Goal: Information Seeking & Learning: Compare options

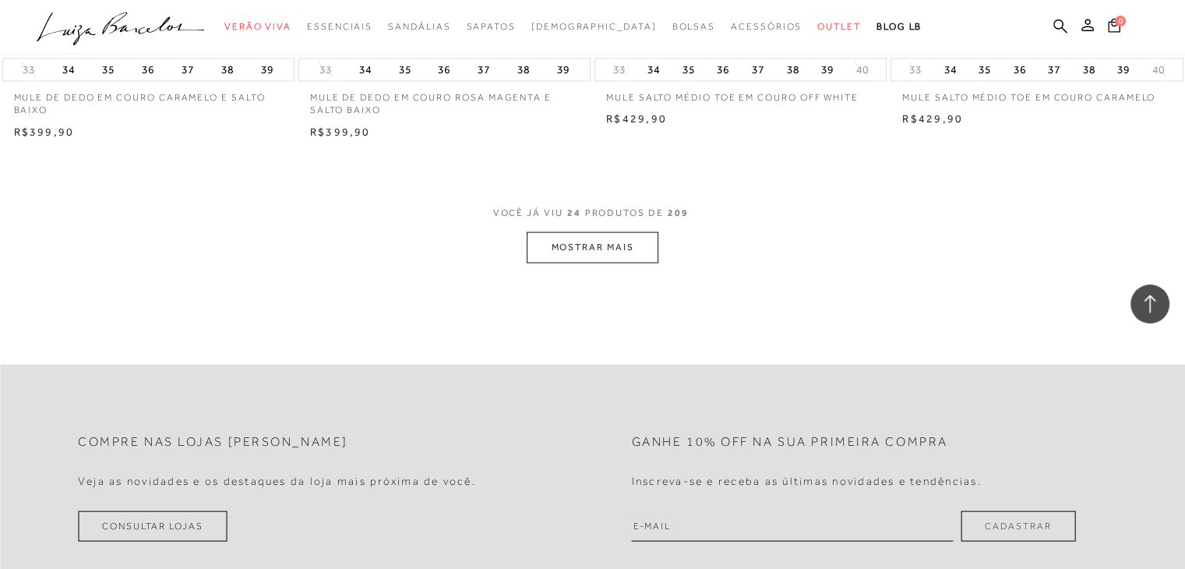
scroll to position [3129, 0]
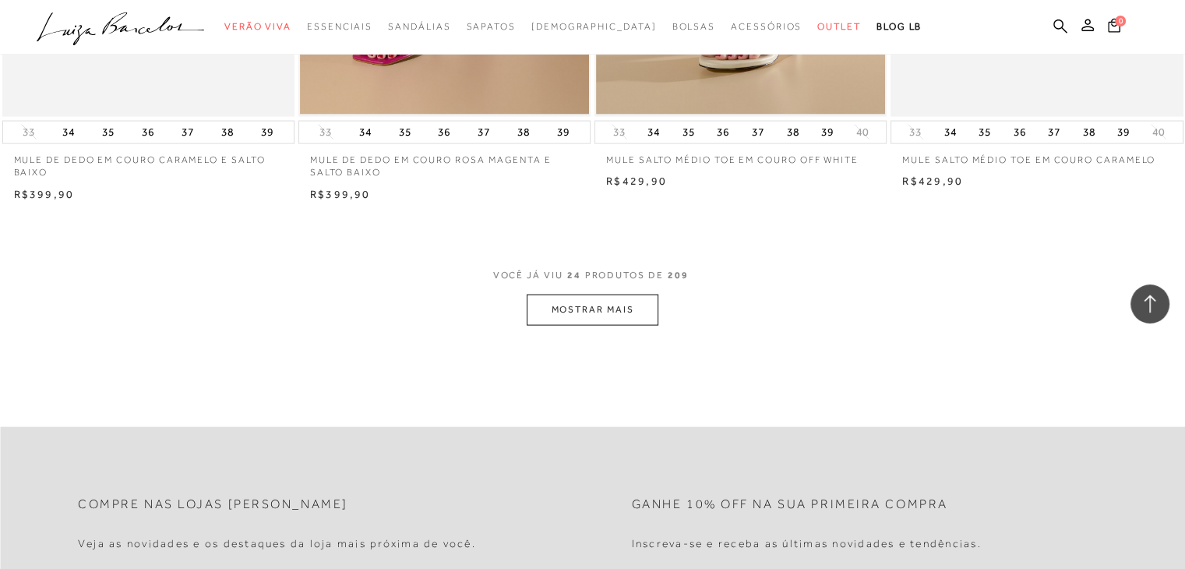
click at [579, 304] on button "MOSTRAR MAIS" at bounding box center [592, 309] width 131 height 30
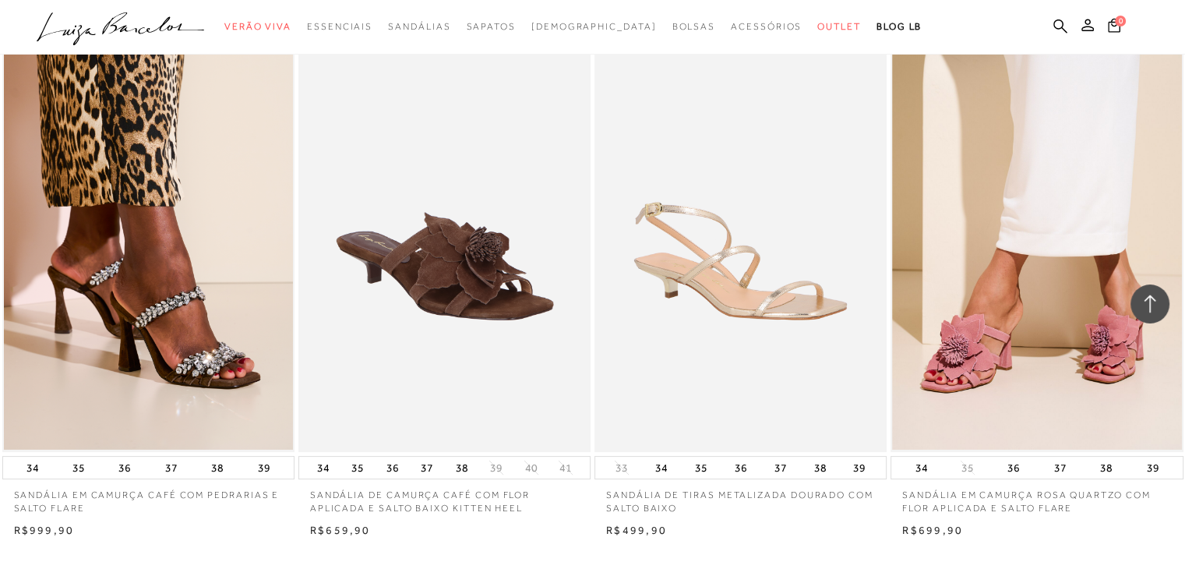
scroll to position [6041, 0]
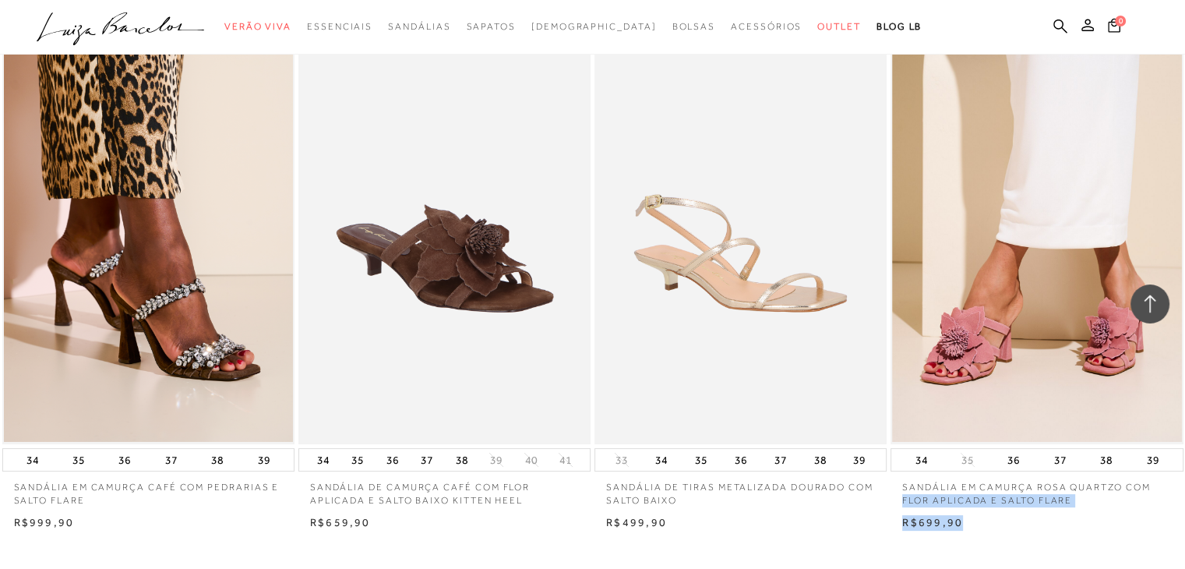
drag, startPoint x: 1182, startPoint y: 480, endPoint x: 1182, endPoint y: 513, distance: 33.5
click at [1182, 513] on div "SANDÁLIA EM CAMURÇA ROSA QUARTZO COM FLOR APLICADA E SALTO FLARE" at bounding box center [1037, 268] width 296 height 528
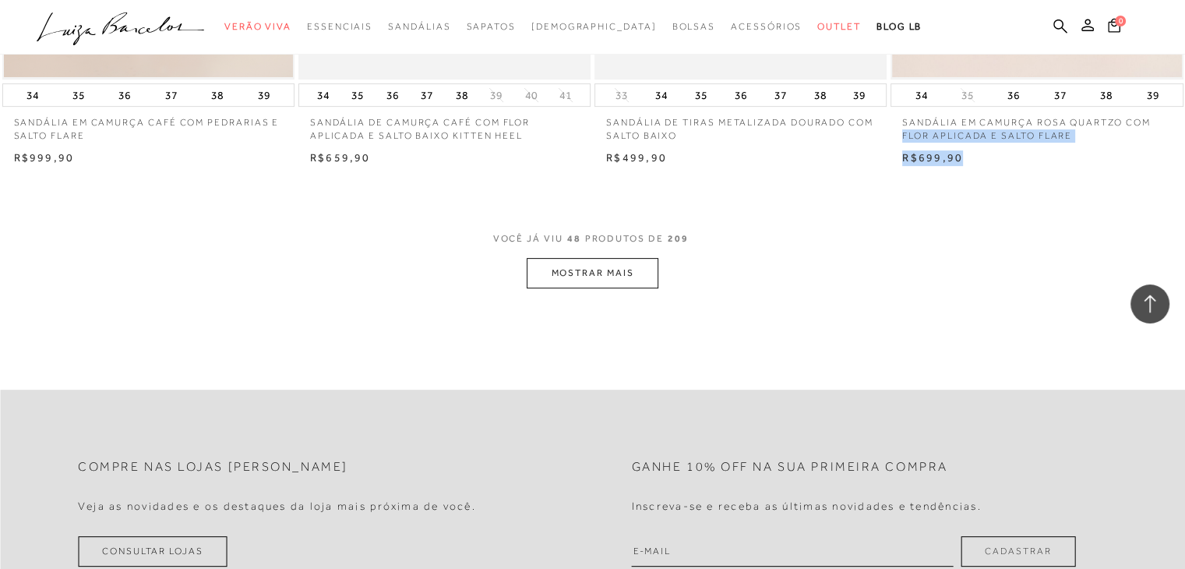
scroll to position [6465, 0]
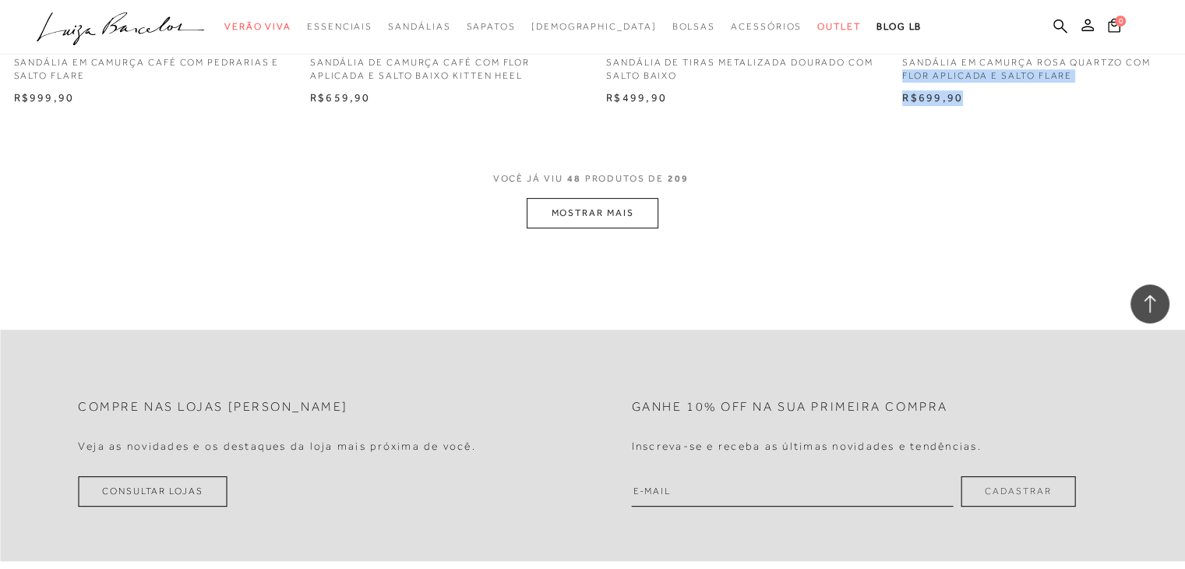
click at [588, 226] on button "MOSTRAR MAIS" at bounding box center [592, 213] width 131 height 30
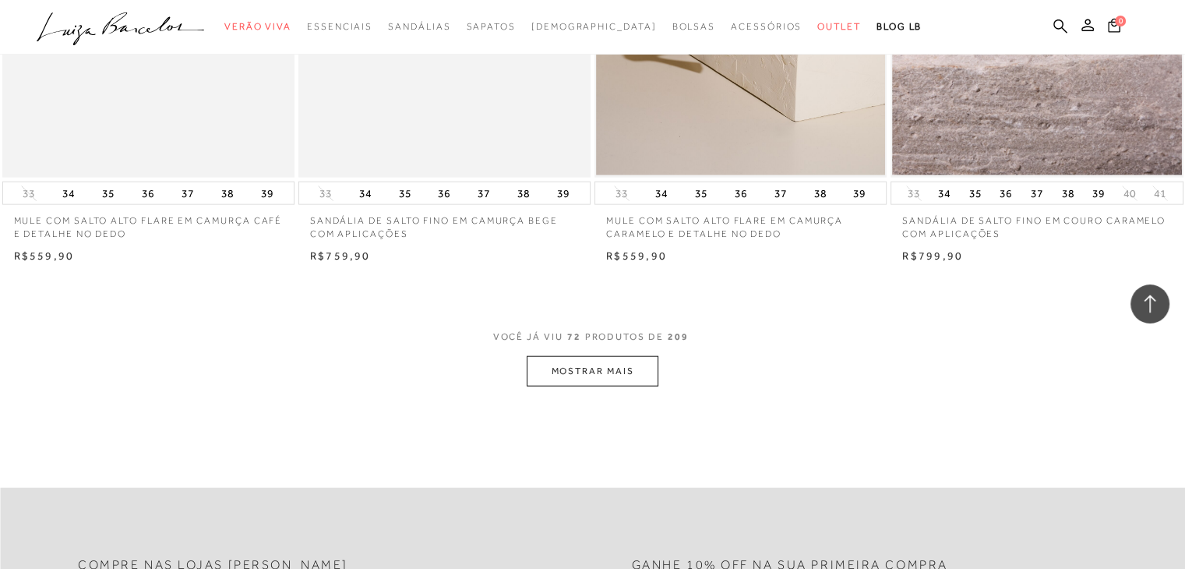
scroll to position [9620, 0]
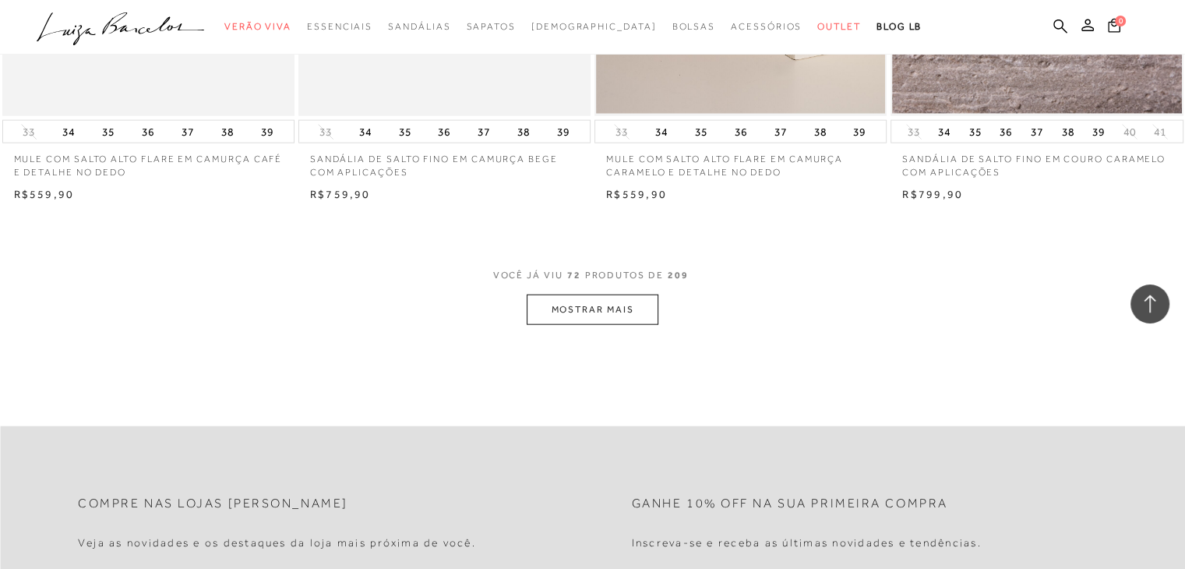
click at [591, 300] on button "MOSTRAR MAIS" at bounding box center [592, 309] width 131 height 30
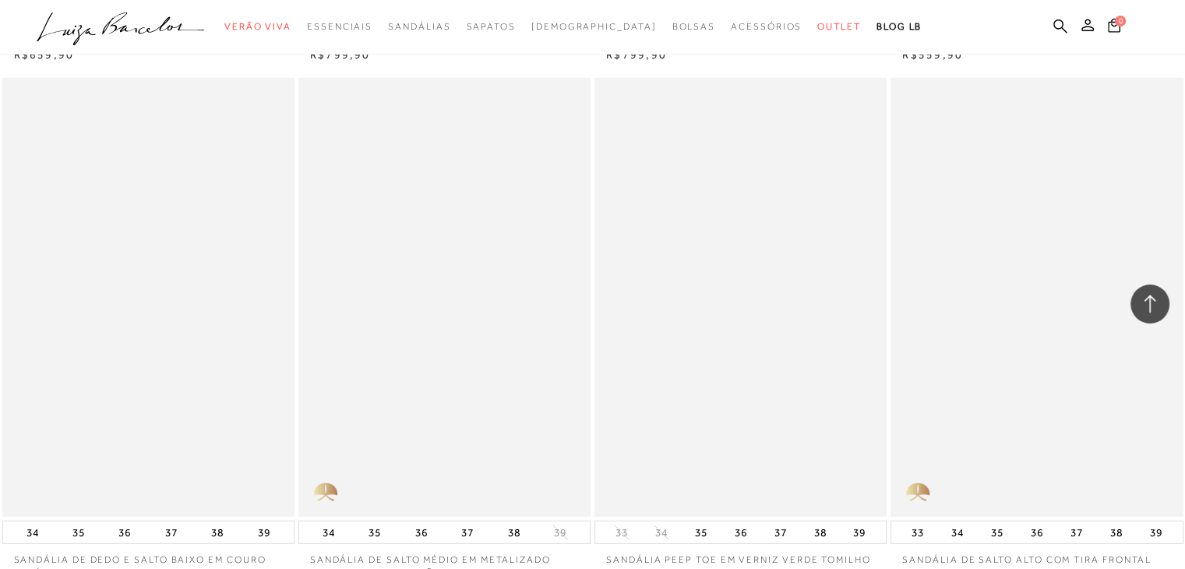
scroll to position [10316, 0]
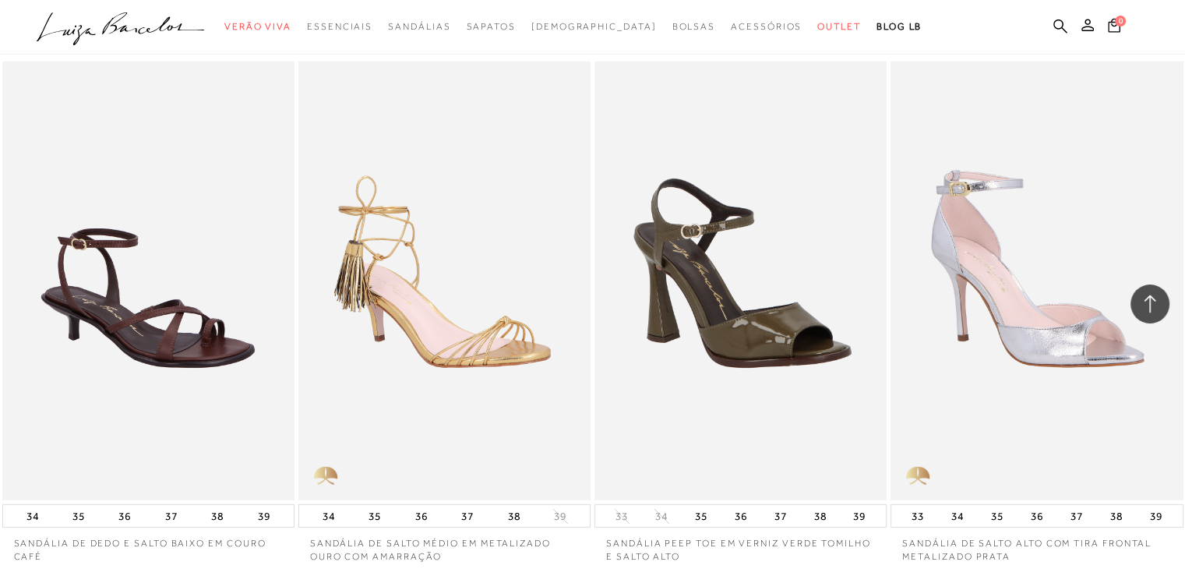
click at [919, 477] on img at bounding box center [917, 476] width 55 height 47
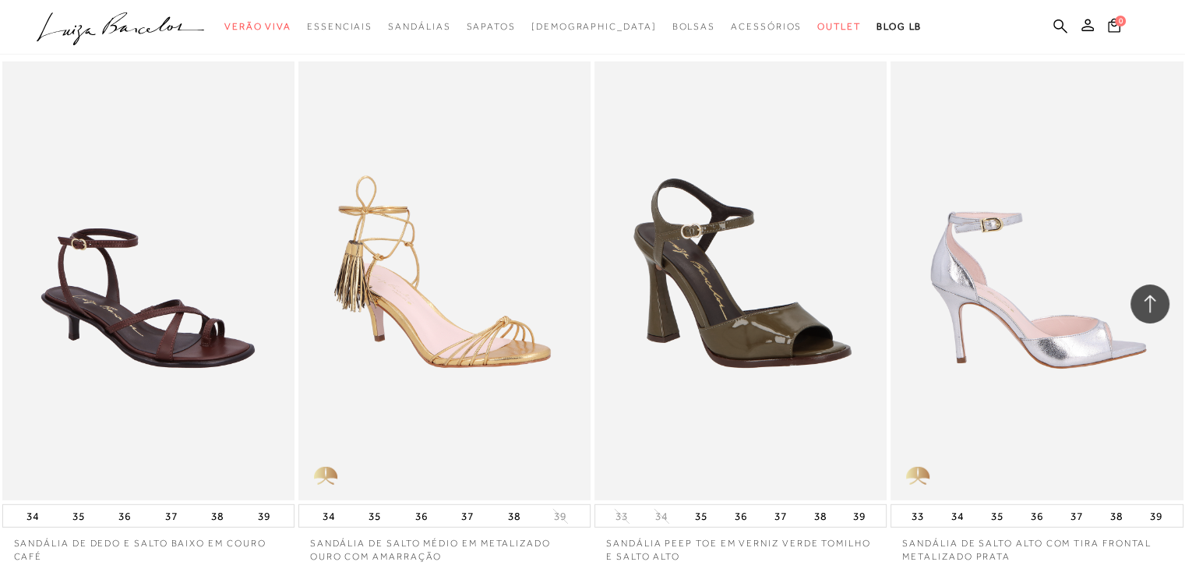
click at [960, 352] on img at bounding box center [1037, 281] width 291 height 438
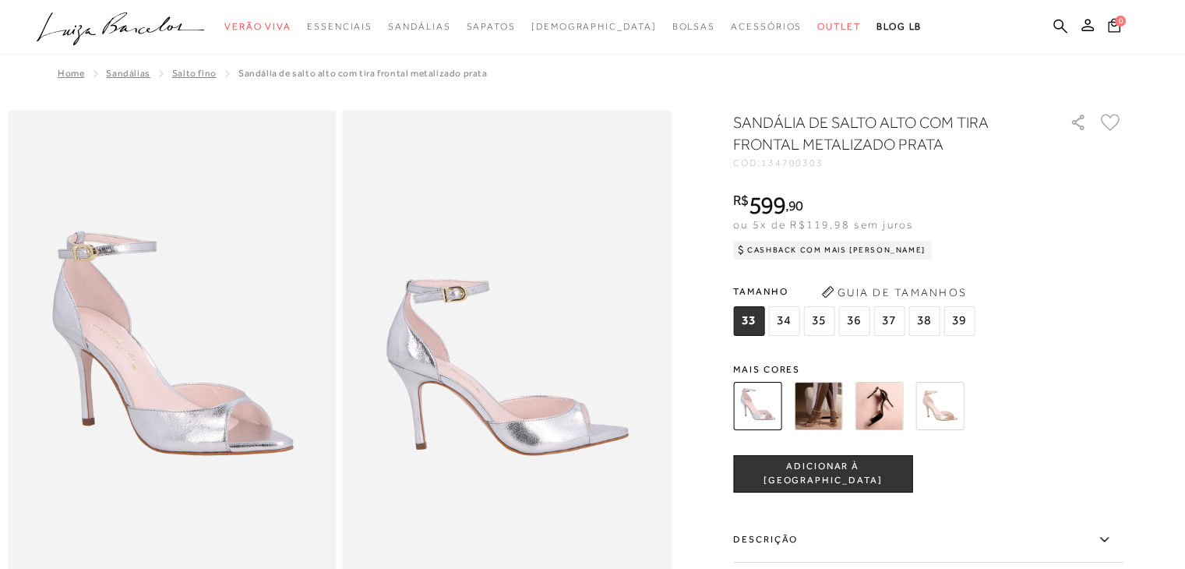
click at [826, 401] on img at bounding box center [818, 406] width 48 height 48
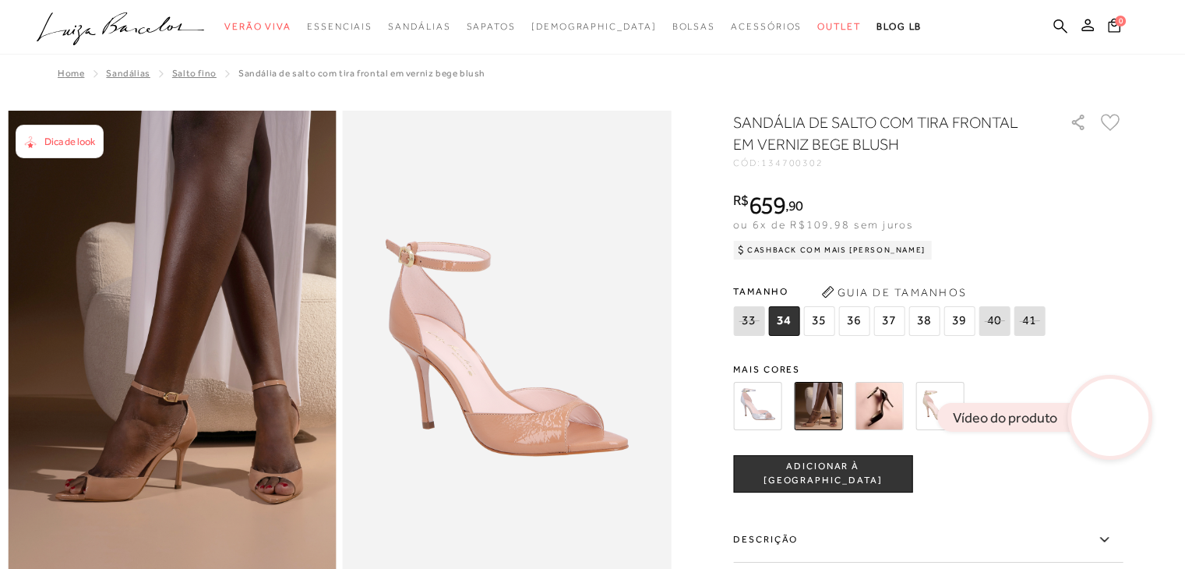
click at [883, 400] on img at bounding box center [878, 406] width 48 height 48
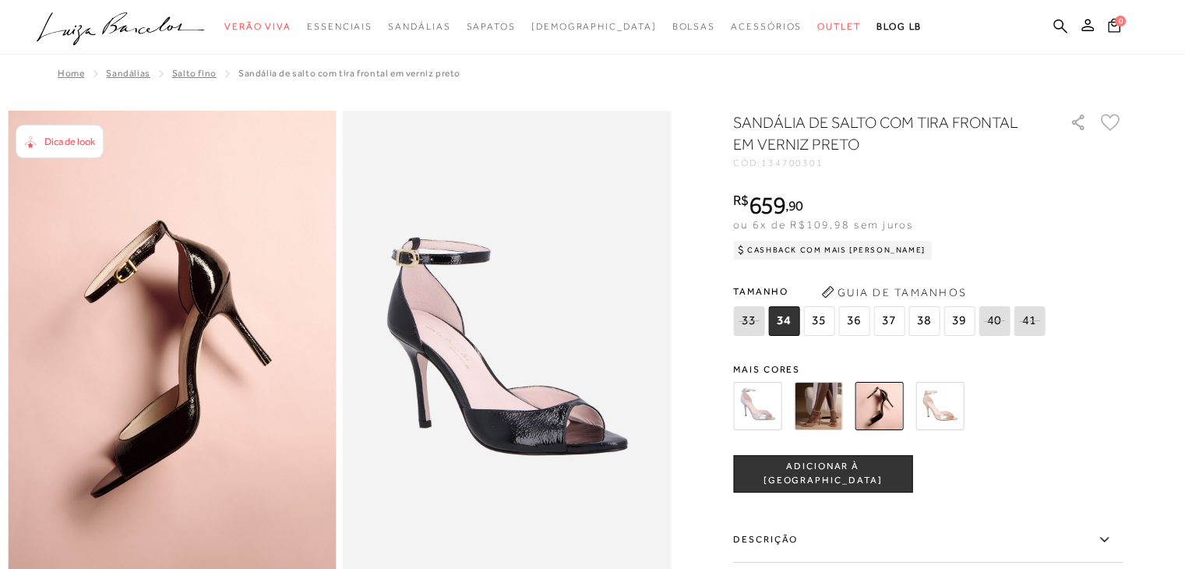
click at [942, 404] on img at bounding box center [939, 406] width 48 height 48
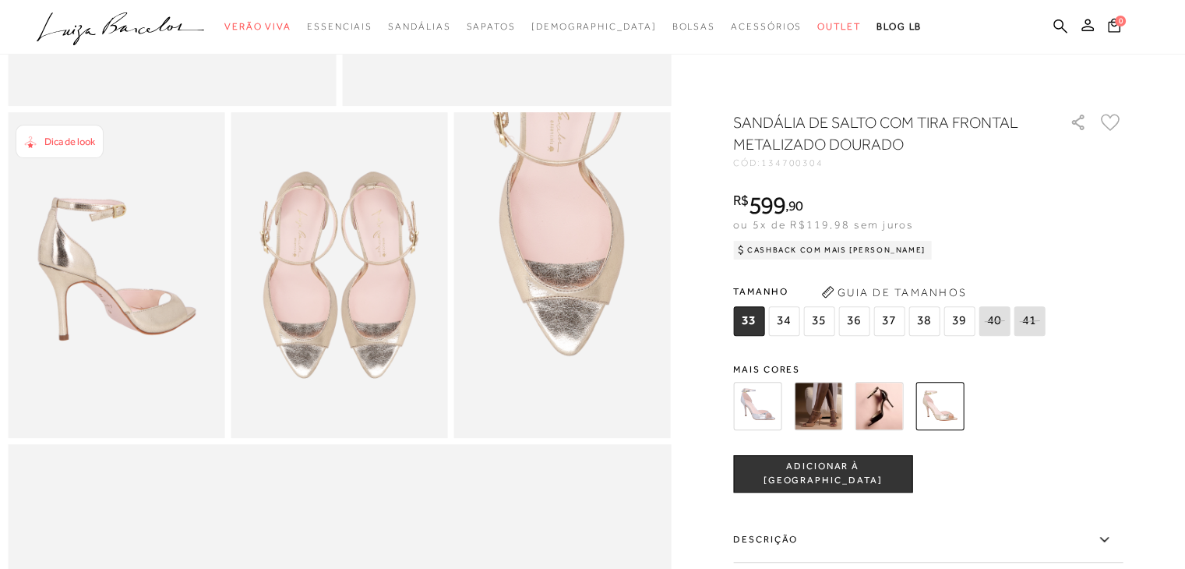
scroll to position [663, 0]
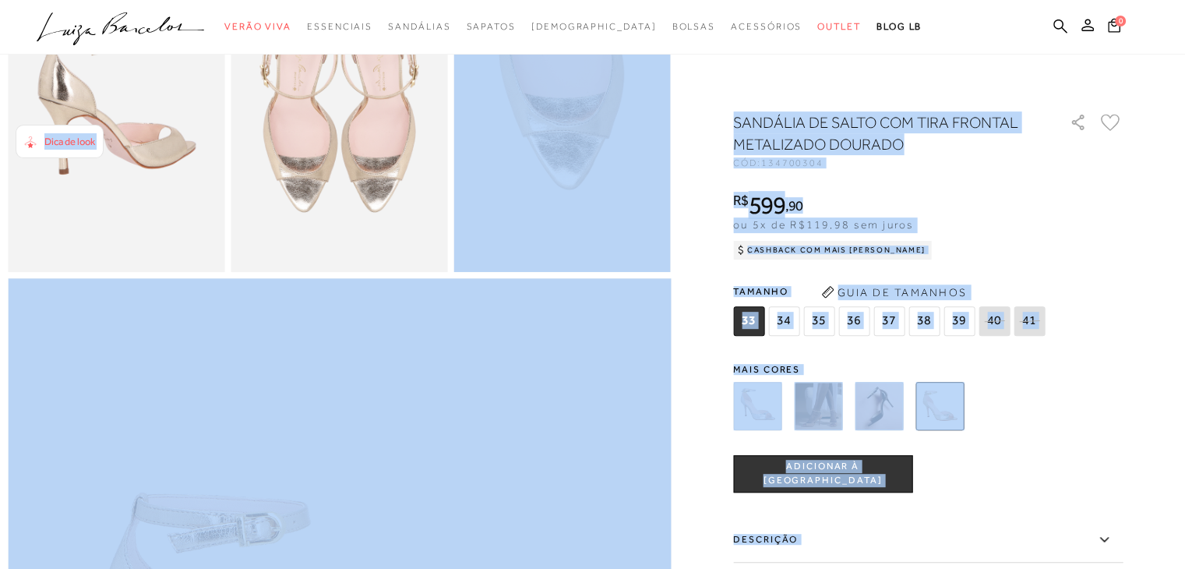
drag, startPoint x: 1184, startPoint y: 203, endPoint x: 1187, endPoint y: 167, distance: 36.0
click at [1175, 203] on div at bounding box center [592, 360] width 1169 height 1824
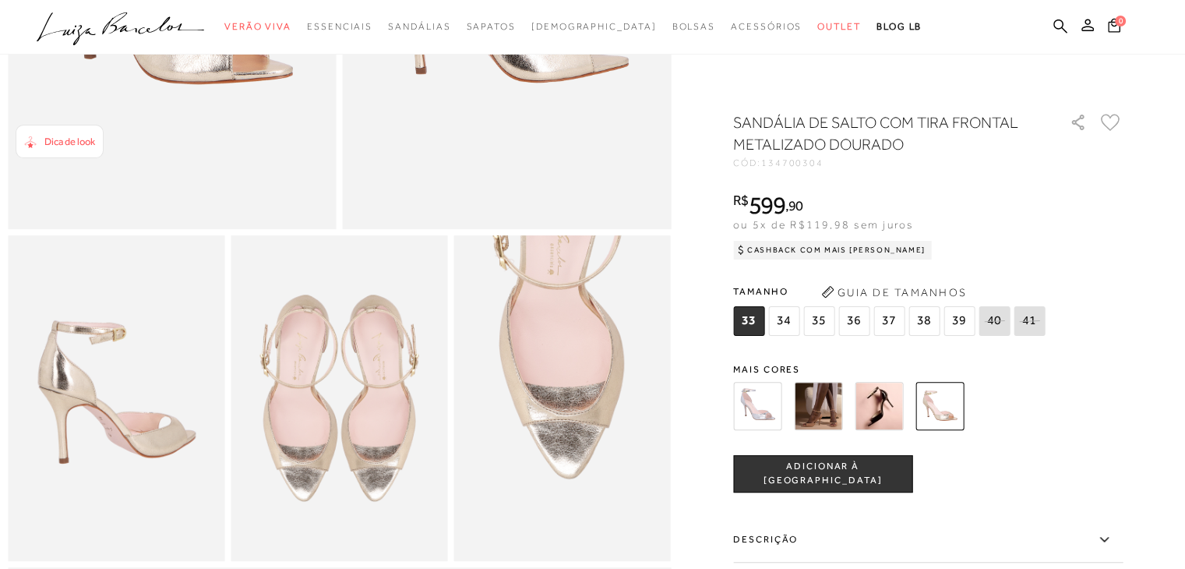
scroll to position [98, 0]
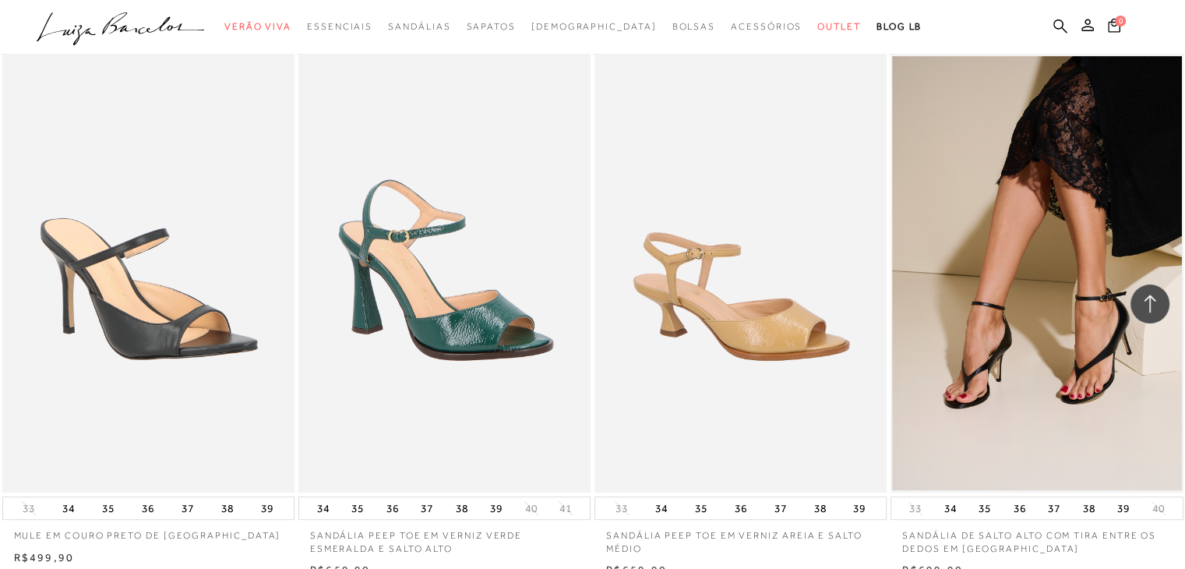
scroll to position [12614, 0]
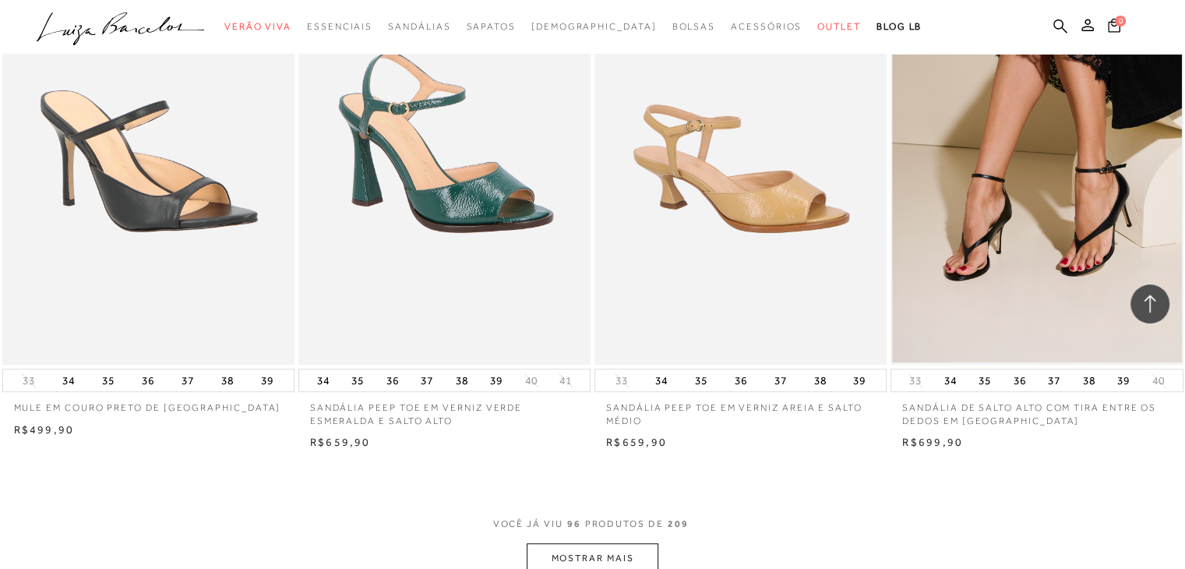
click at [567, 548] on button "MOSTRAR MAIS" at bounding box center [592, 558] width 131 height 30
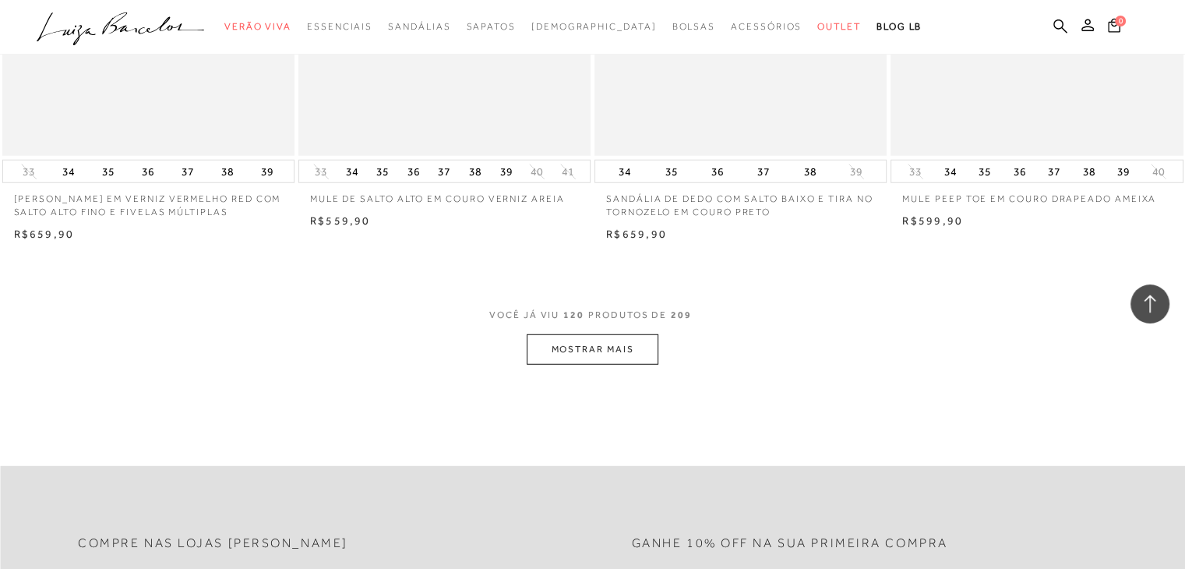
scroll to position [16121, 0]
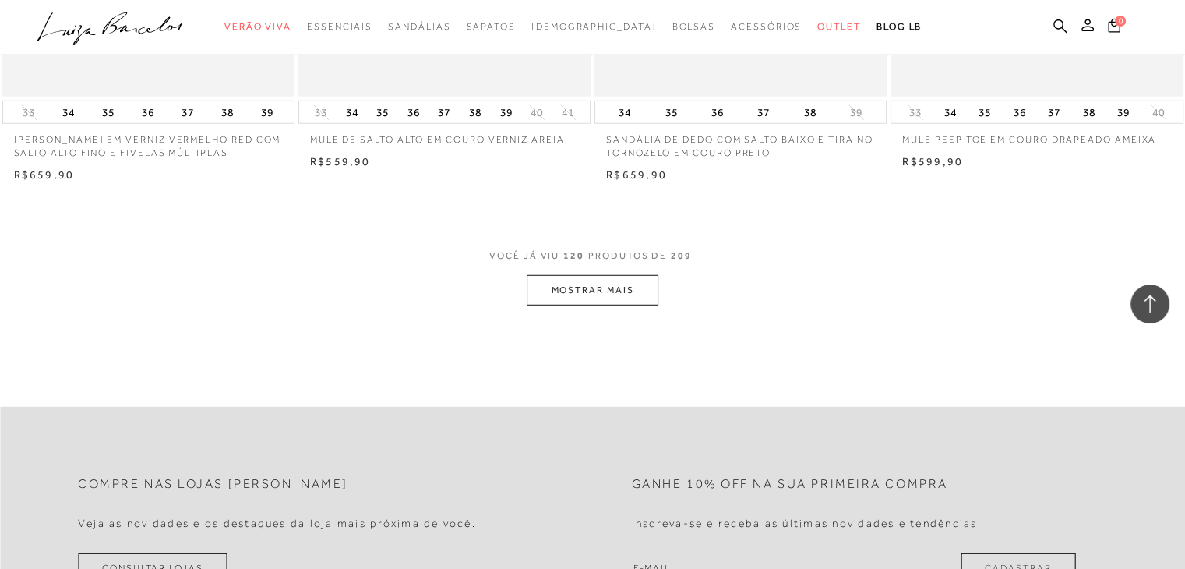
click at [629, 292] on button "MOSTRAR MAIS" at bounding box center [592, 290] width 131 height 30
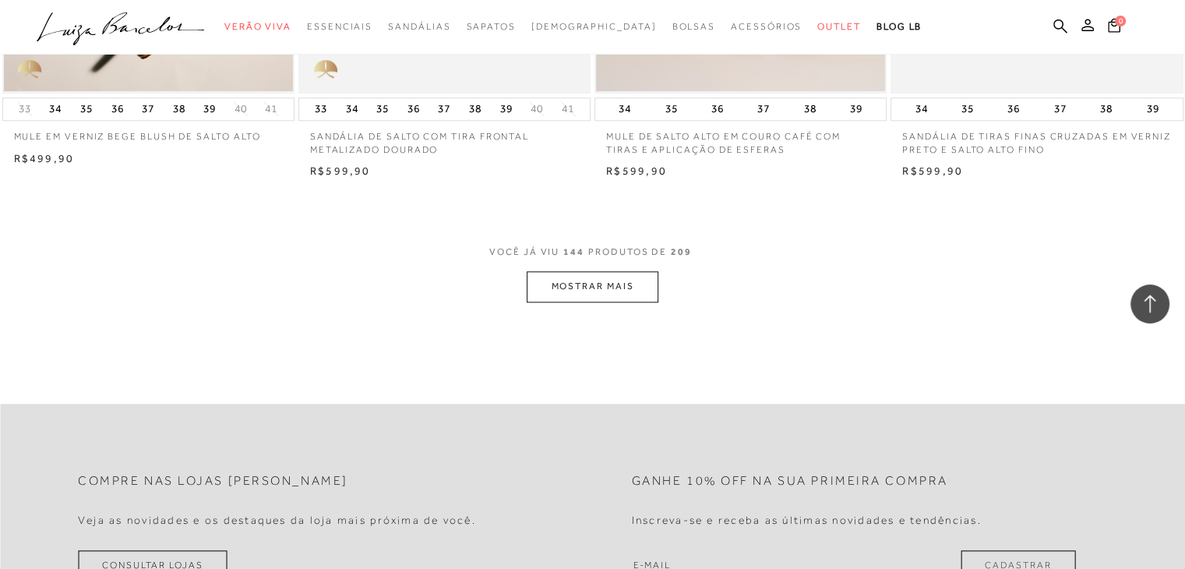
scroll to position [19406, 0]
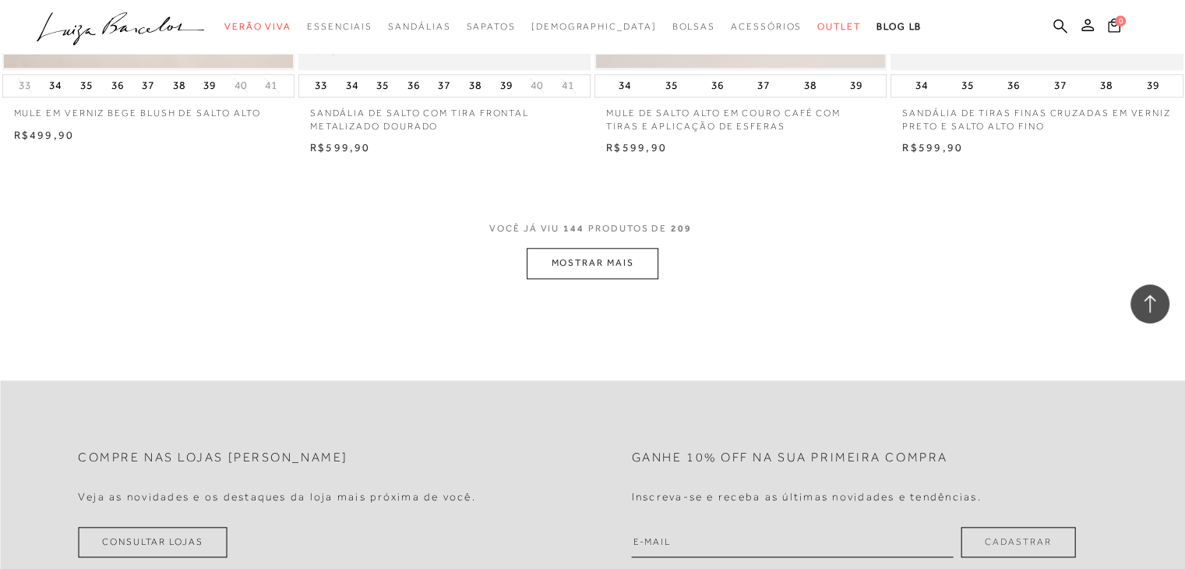
click at [628, 269] on button "MOSTRAR MAIS" at bounding box center [592, 263] width 131 height 30
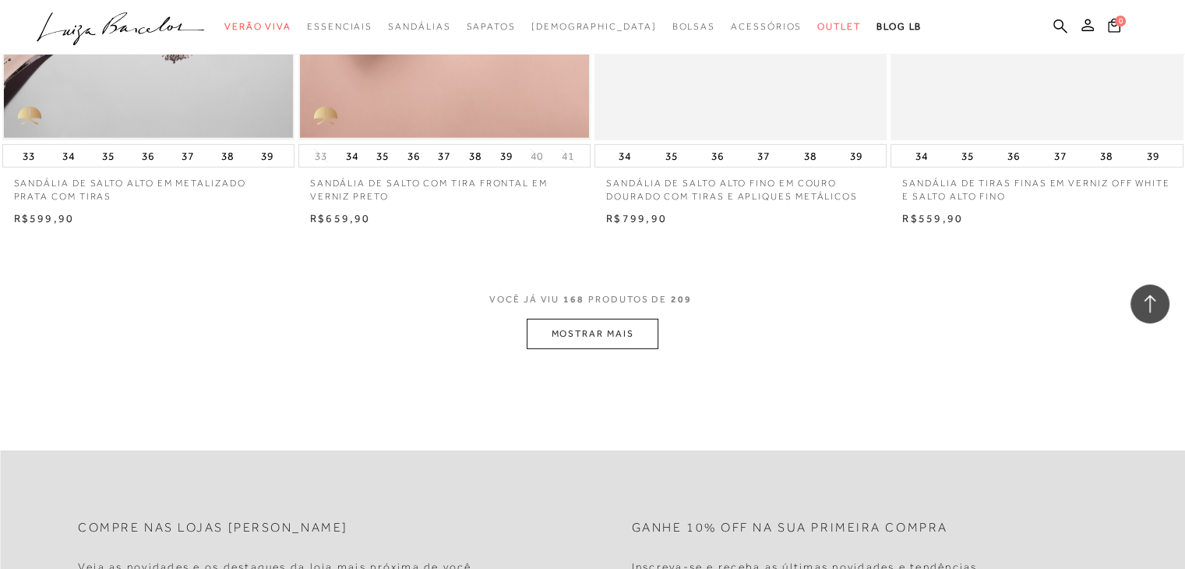
scroll to position [22673, 0]
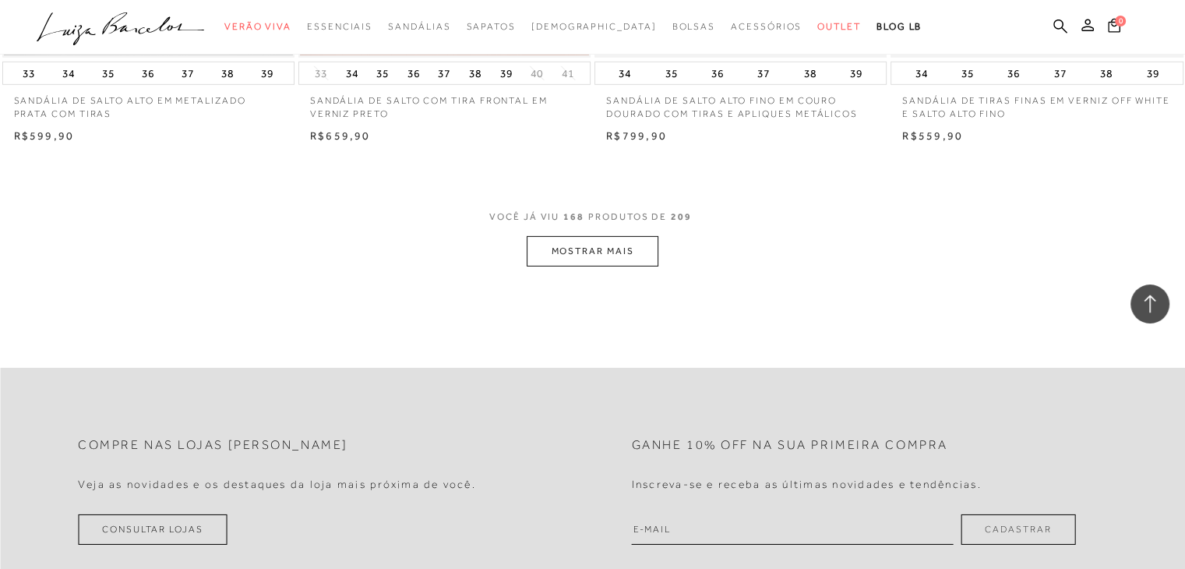
click at [637, 259] on button "MOSTRAR MAIS" at bounding box center [592, 251] width 131 height 30
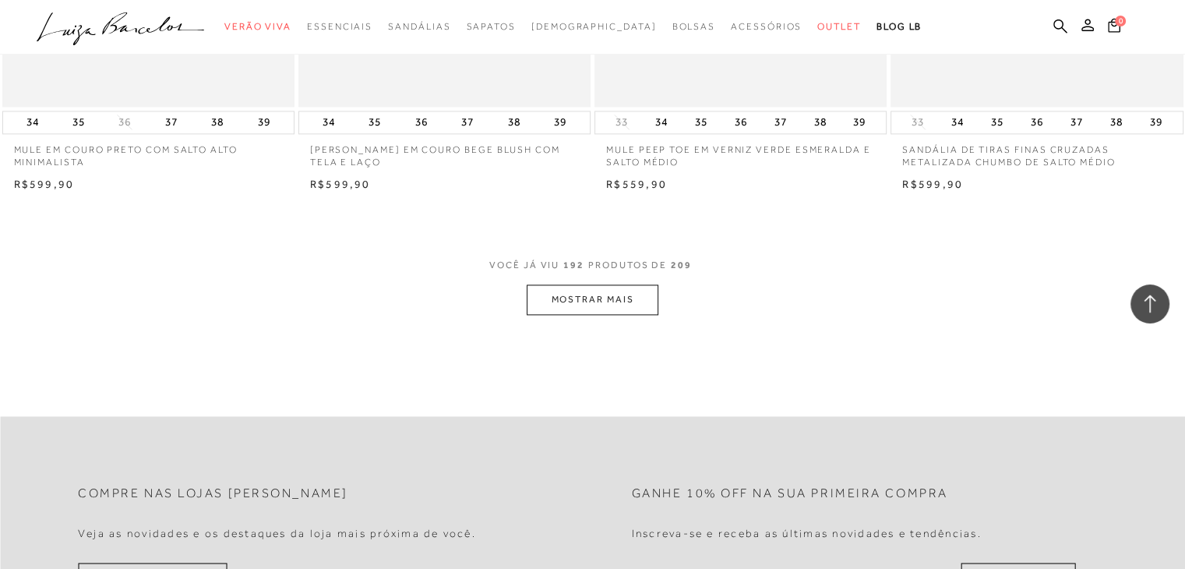
scroll to position [25911, 0]
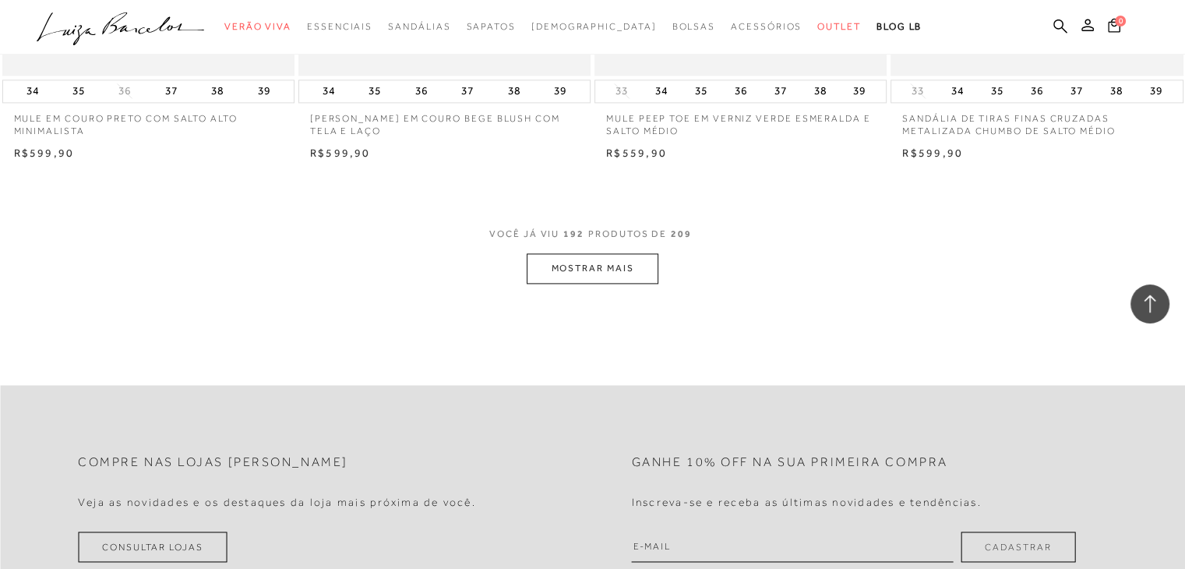
click at [571, 278] on button "MOSTRAR MAIS" at bounding box center [592, 268] width 131 height 30
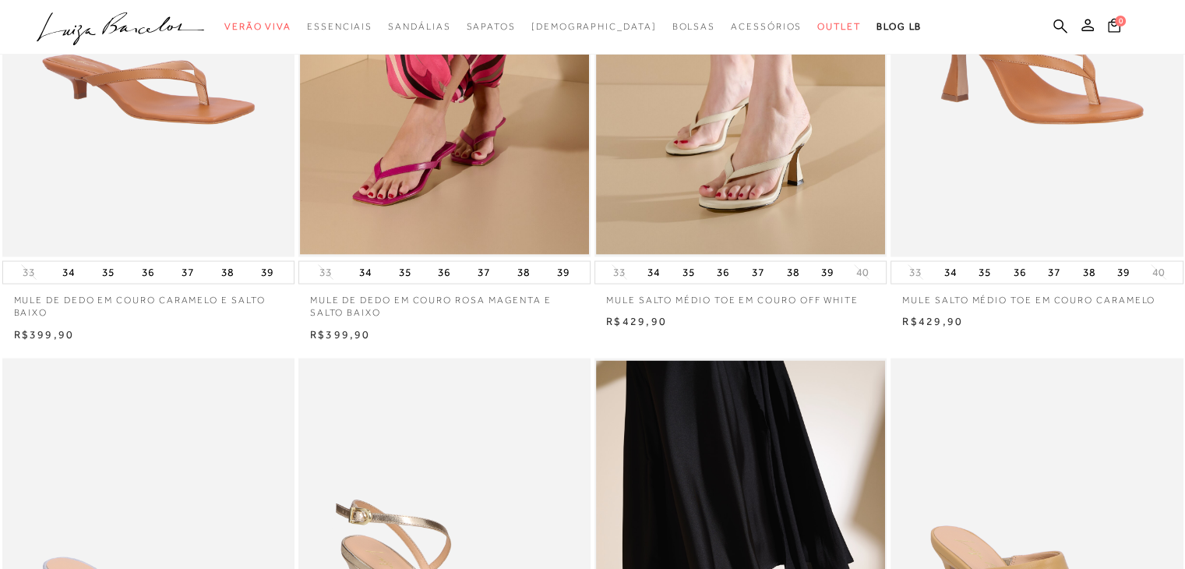
scroll to position [0, 0]
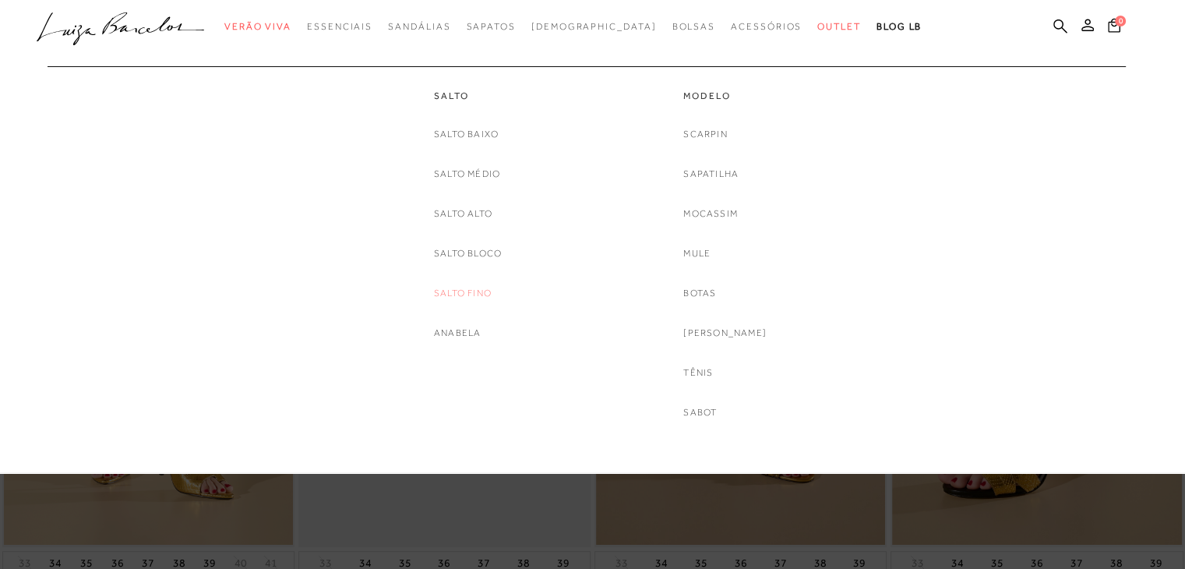
click at [461, 297] on link "Salto fino" at bounding box center [463, 293] width 58 height 16
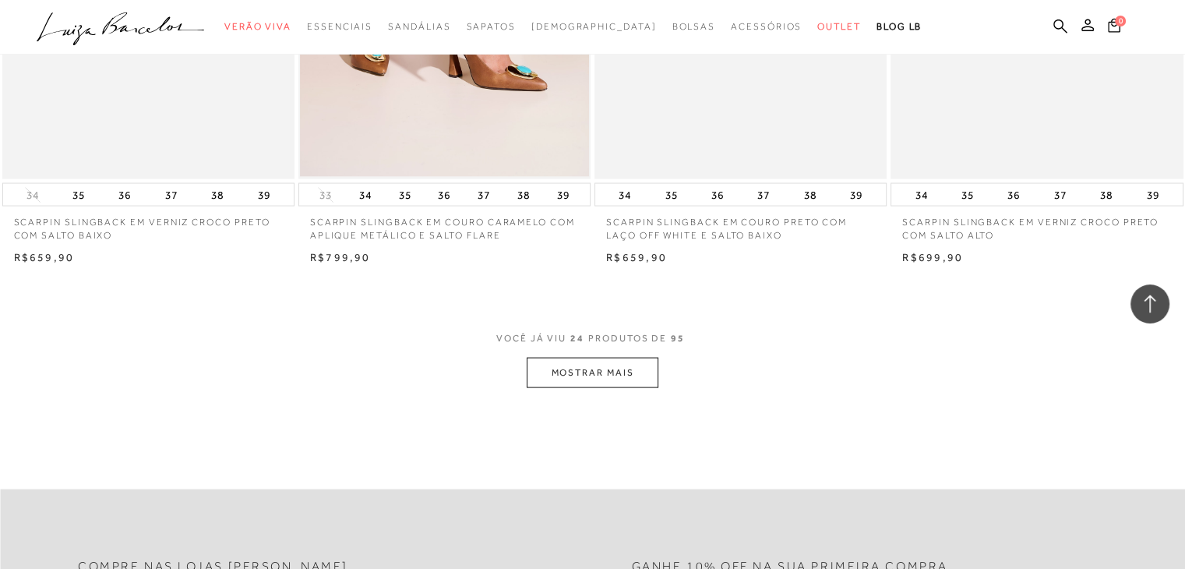
scroll to position [3113, 0]
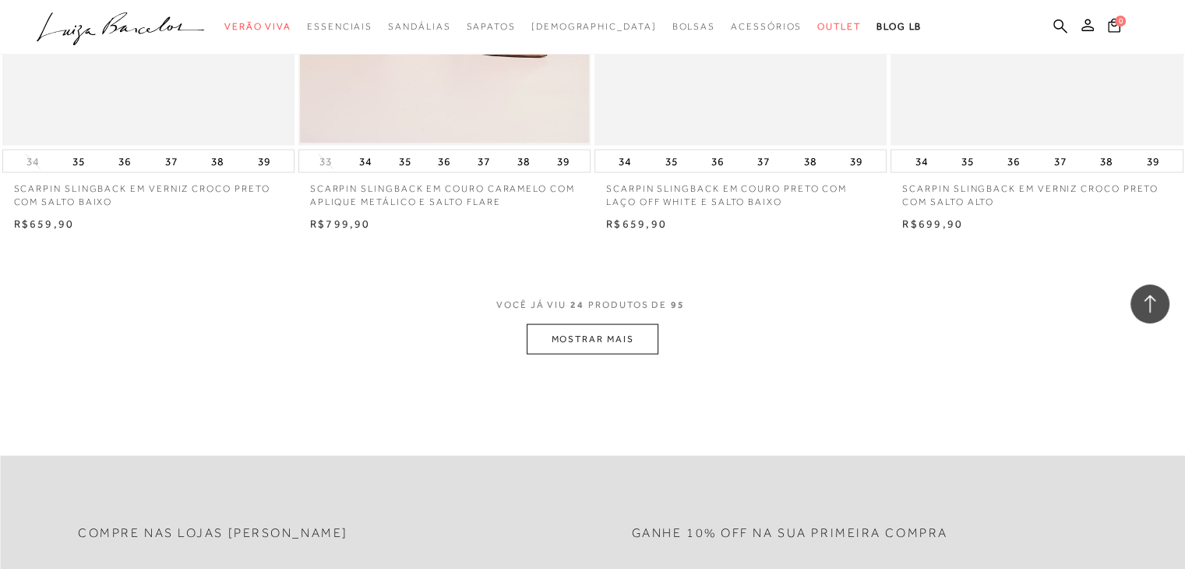
click at [605, 324] on button "MOSTRAR MAIS" at bounding box center [592, 339] width 131 height 30
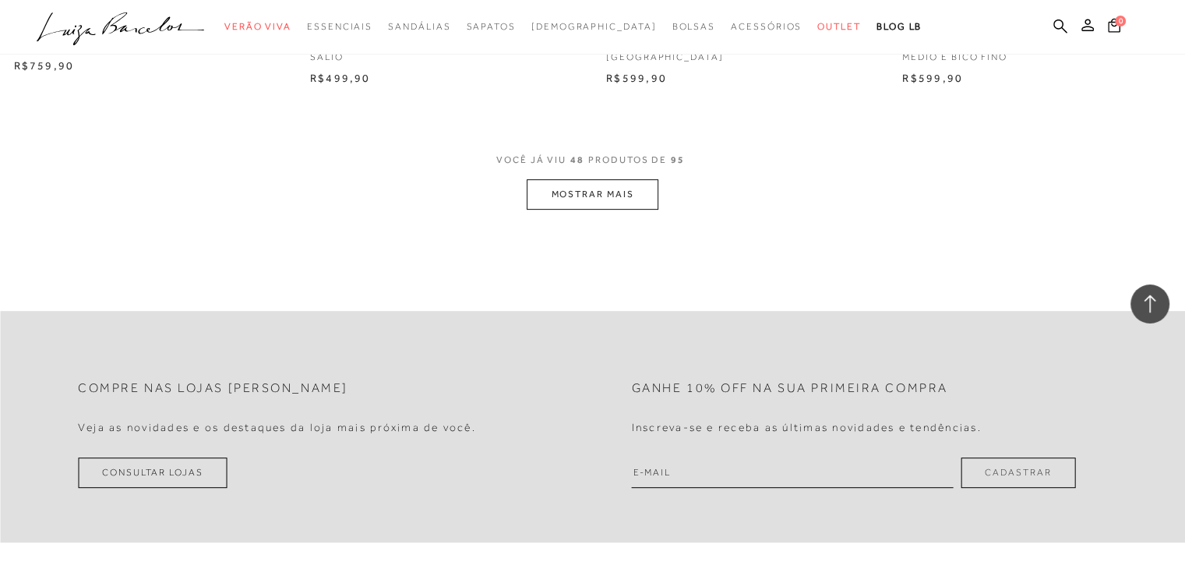
scroll to position [6496, 0]
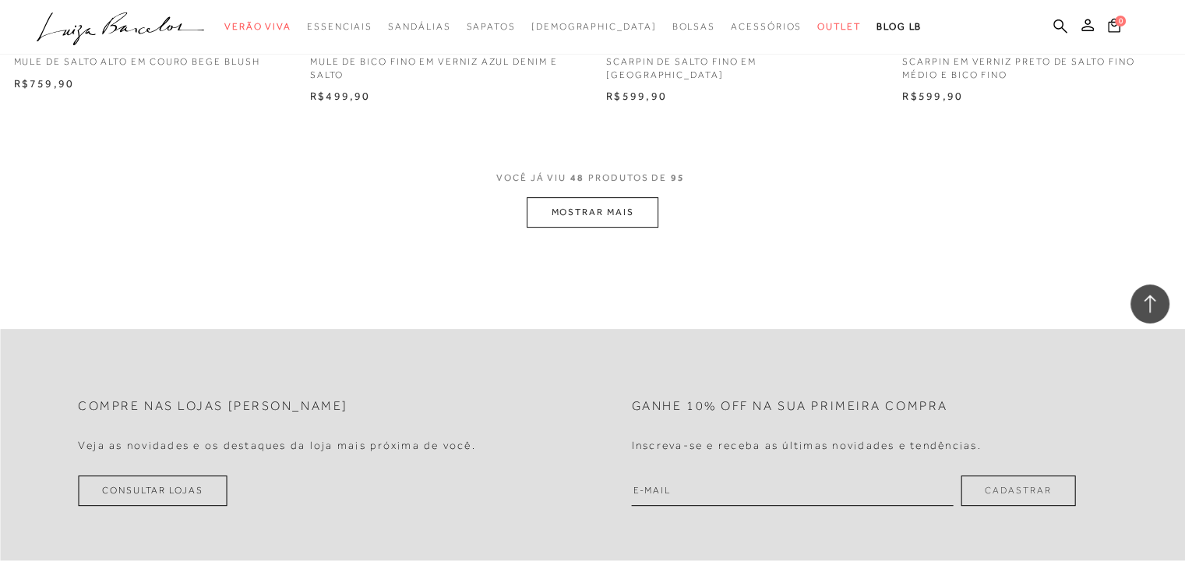
click at [608, 199] on button "MOSTRAR MAIS" at bounding box center [592, 212] width 131 height 30
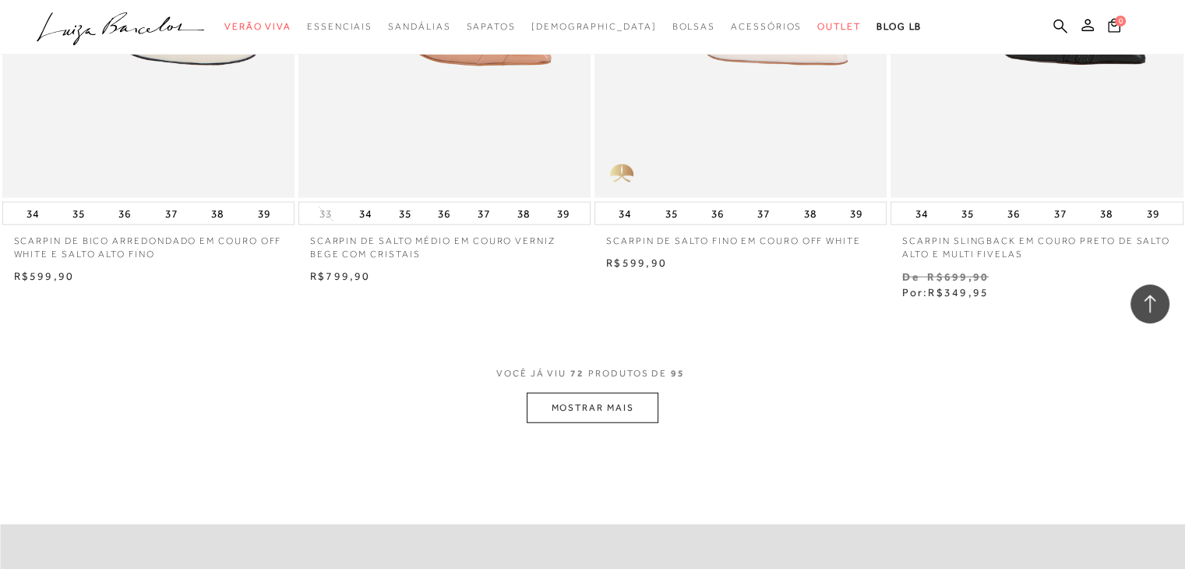
scroll to position [9654, 0]
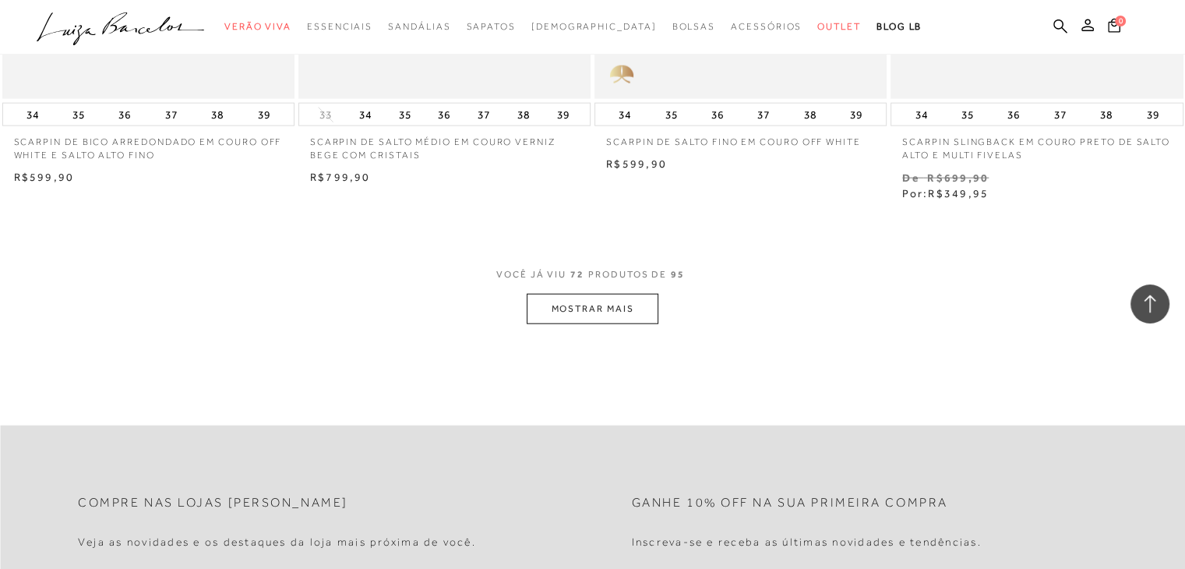
click at [583, 300] on button "MOSTRAR MAIS" at bounding box center [592, 309] width 131 height 30
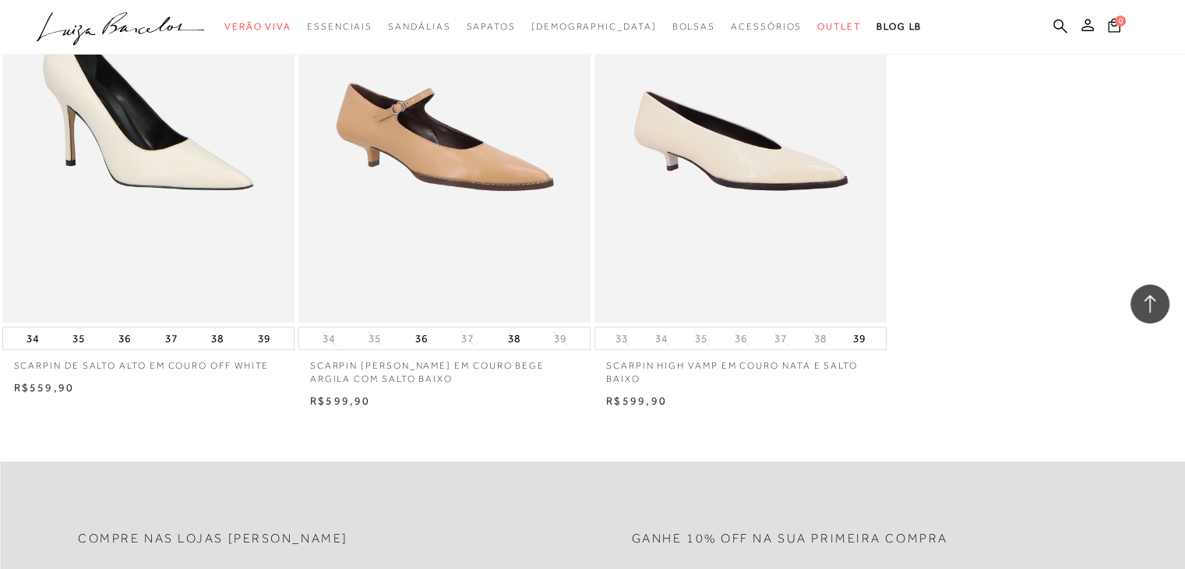
scroll to position [12681, 0]
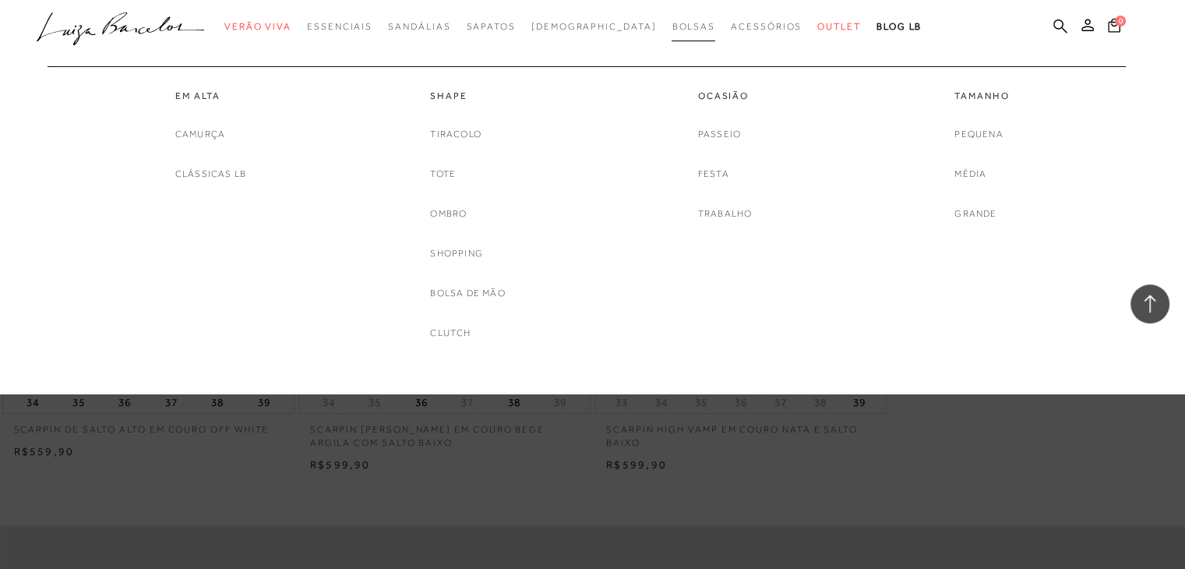
click at [671, 29] on span "Bolsas" at bounding box center [693, 26] width 44 height 11
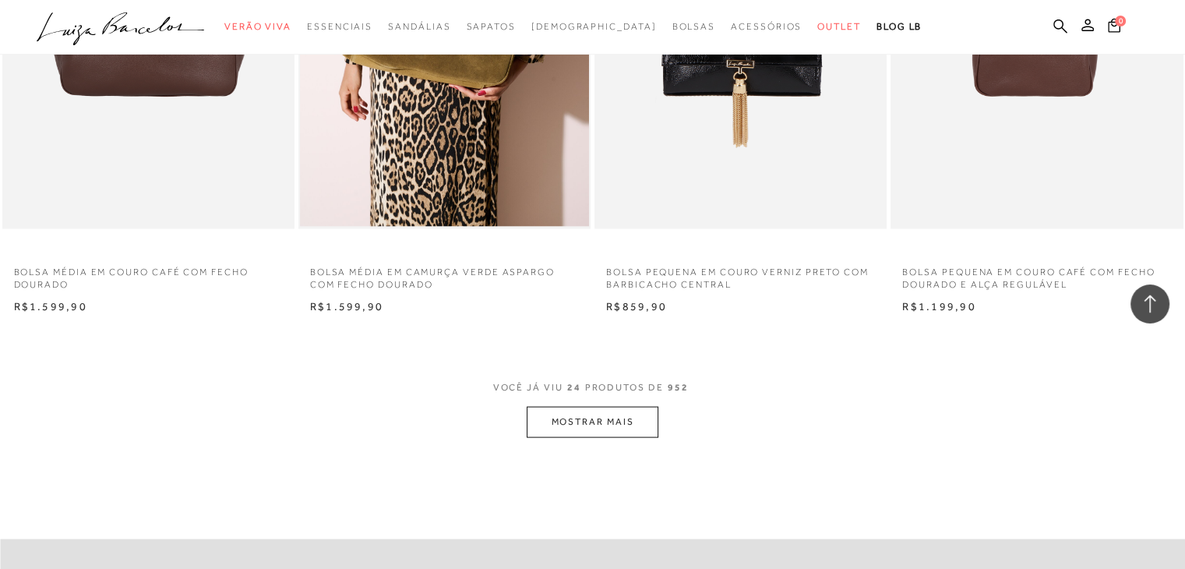
scroll to position [3089, 0]
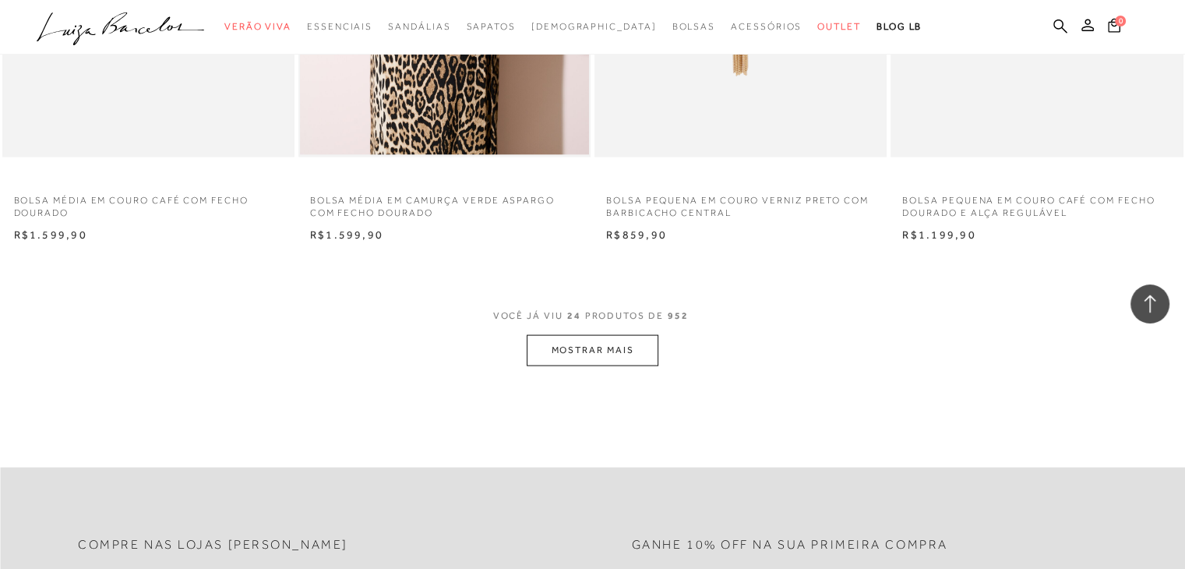
click at [564, 343] on button "MOSTRAR MAIS" at bounding box center [592, 350] width 131 height 30
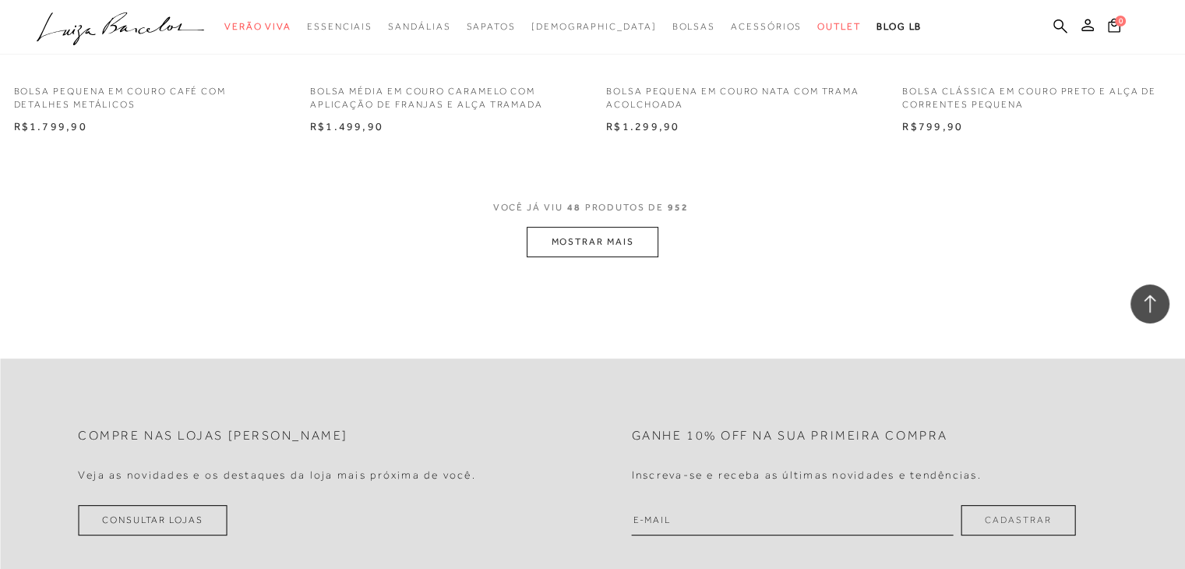
scroll to position [6419, 0]
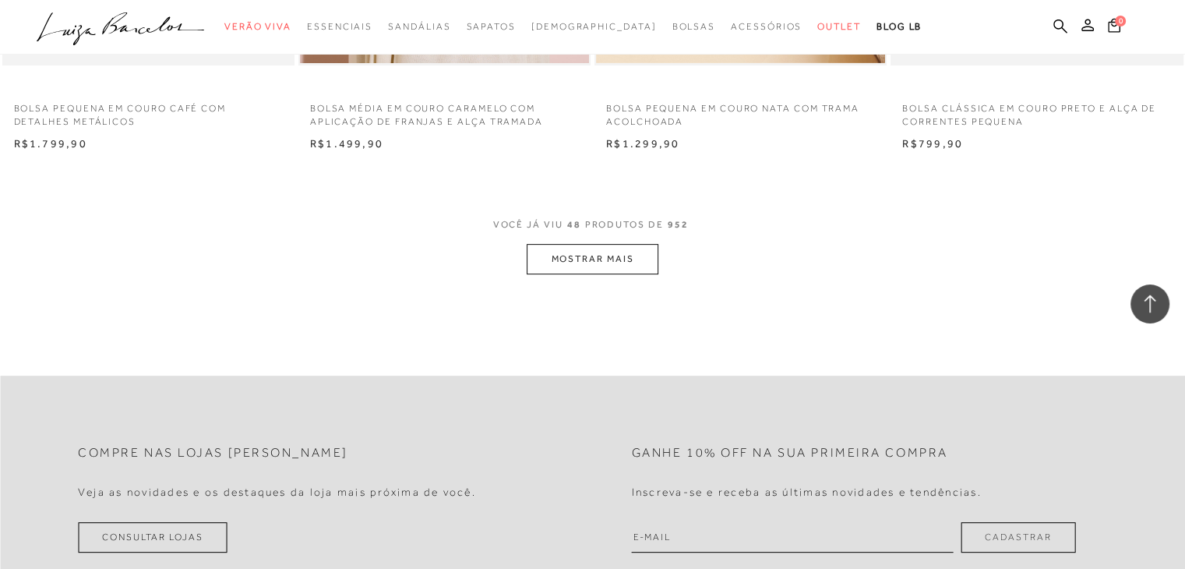
click at [598, 256] on button "MOSTRAR MAIS" at bounding box center [592, 259] width 131 height 30
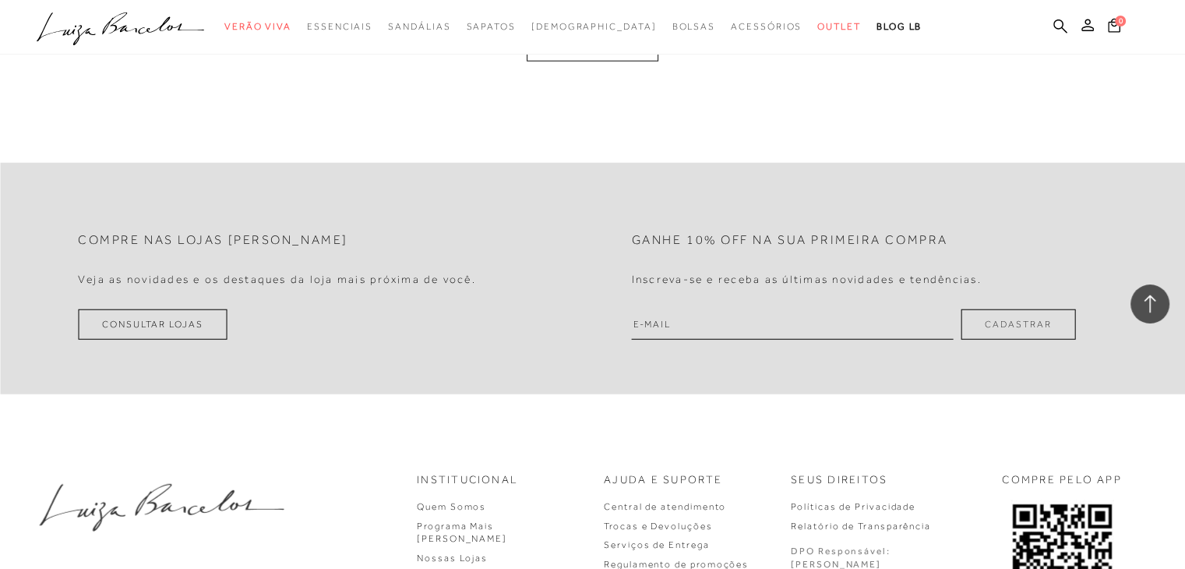
scroll to position [9663, 0]
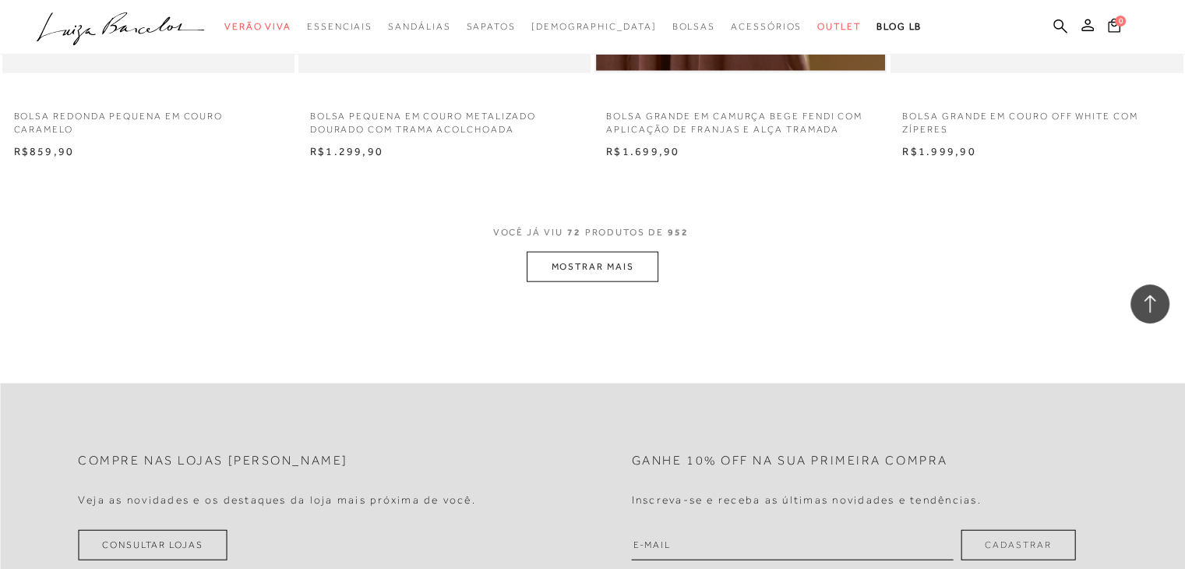
click at [590, 256] on button "MOSTRAR MAIS" at bounding box center [592, 267] width 131 height 30
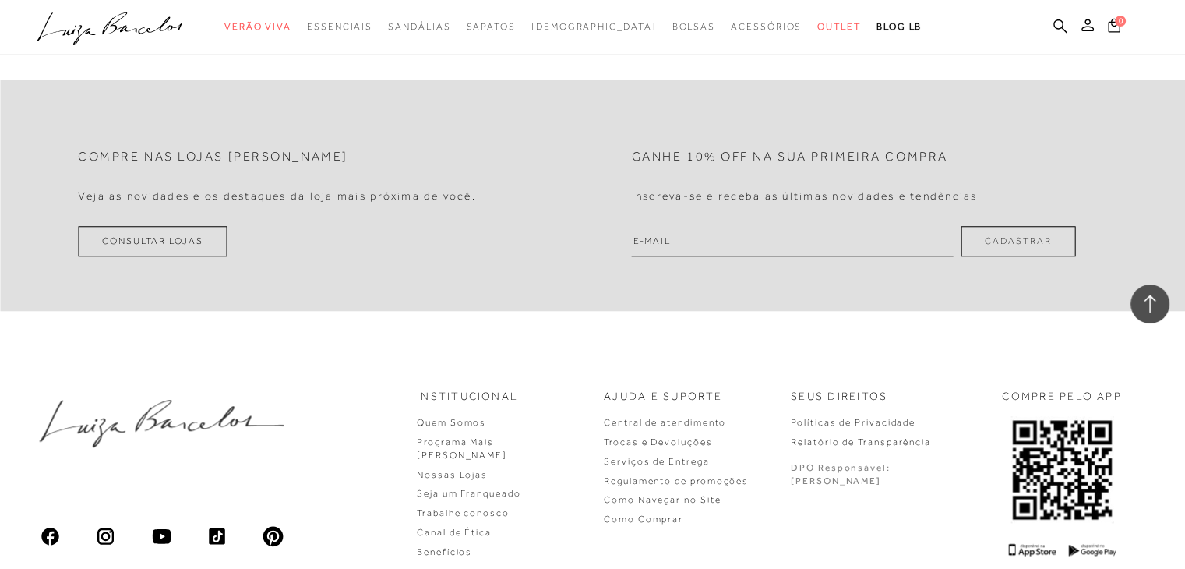
scroll to position [12807, 0]
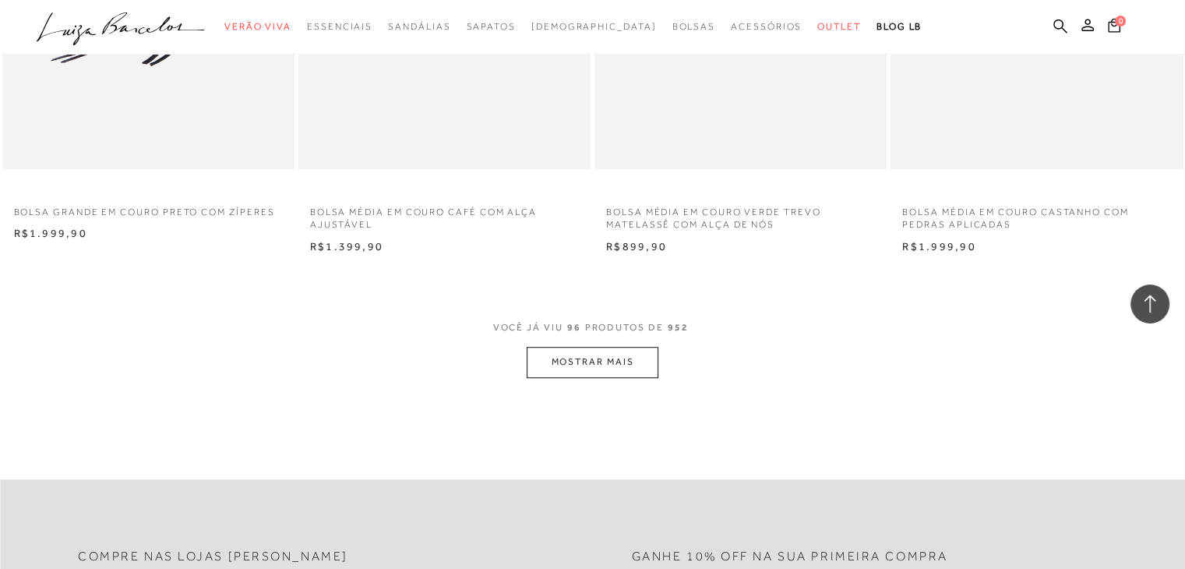
click at [558, 363] on button "MOSTRAR MAIS" at bounding box center [592, 362] width 131 height 30
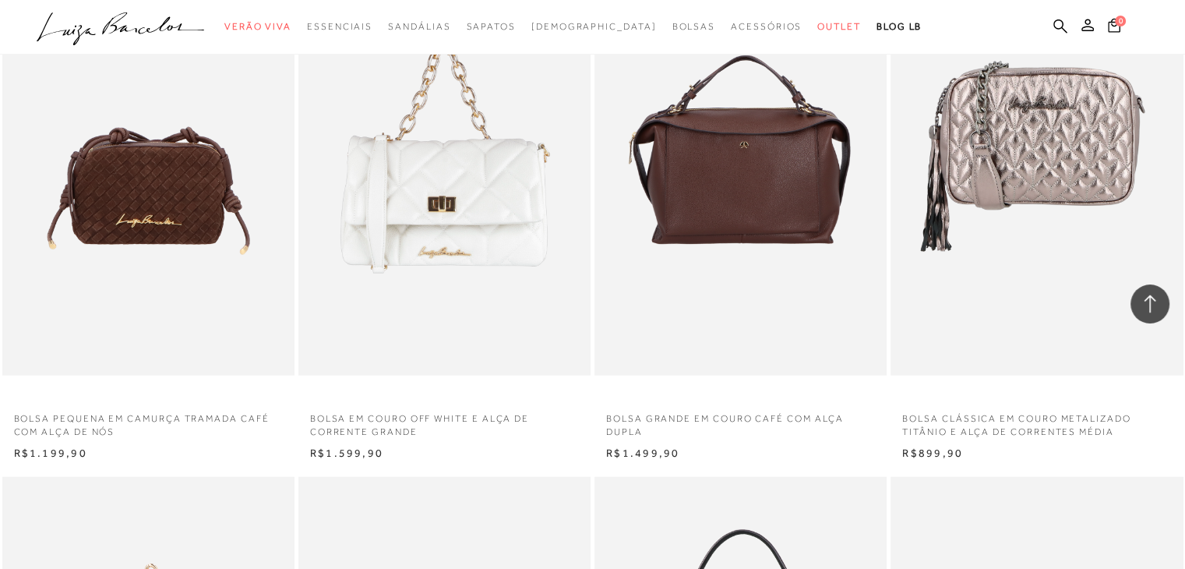
scroll to position [15293, 0]
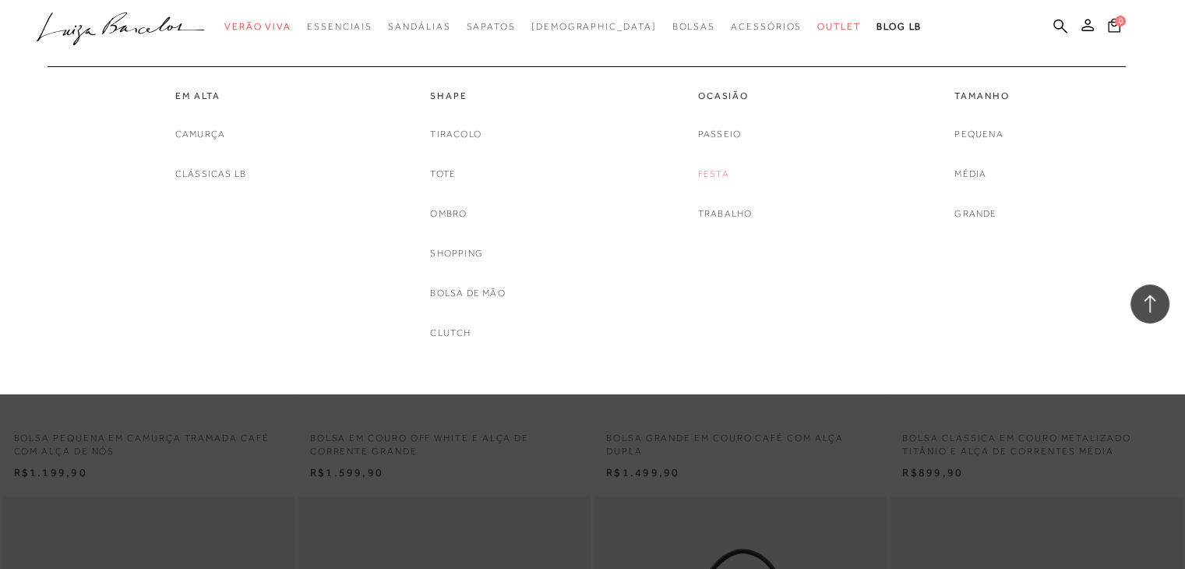
click at [704, 171] on link "Festa" at bounding box center [713, 174] width 31 height 16
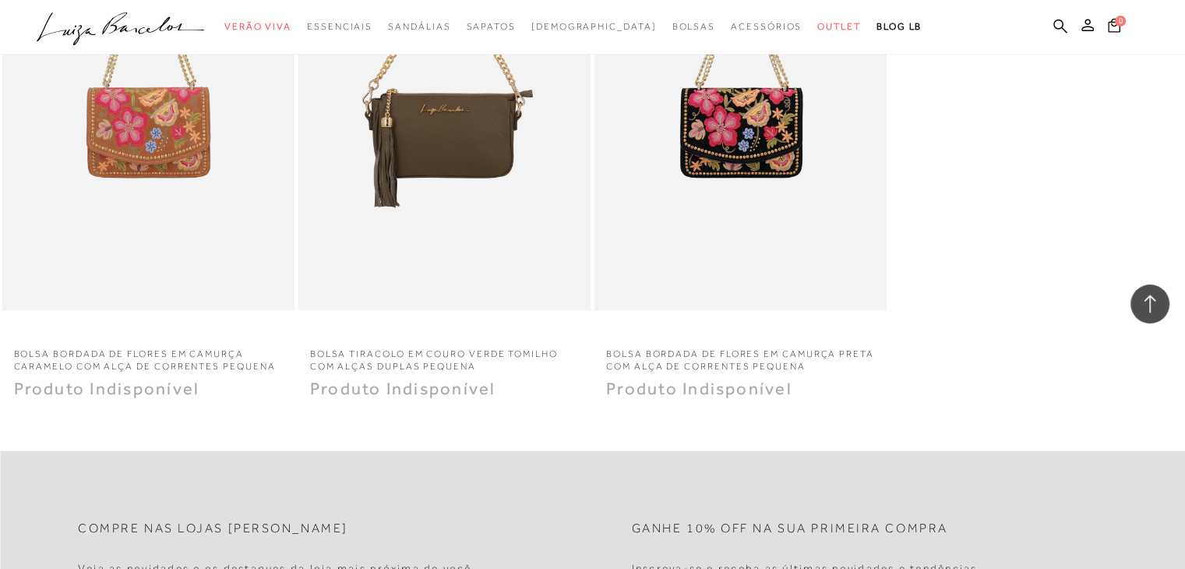
scroll to position [2882, 0]
